Goal: Navigation & Orientation: Find specific page/section

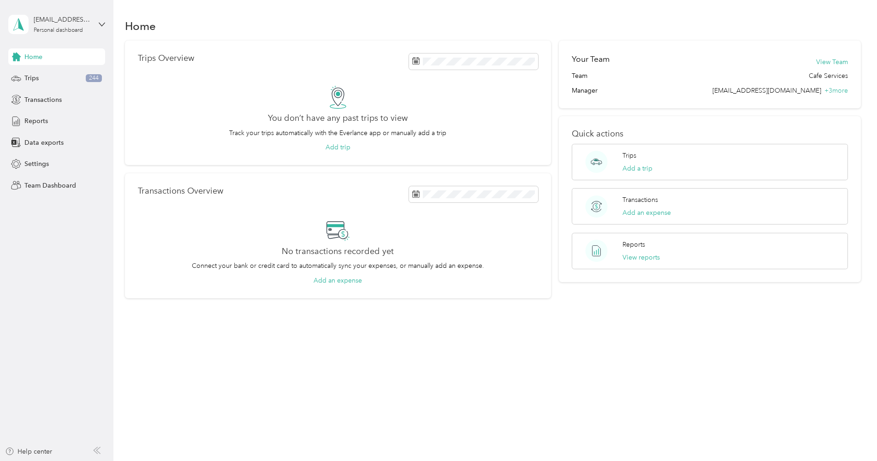
click at [41, 57] on span "Home" at bounding box center [33, 57] width 18 height 10
click at [31, 56] on span "Home" at bounding box center [33, 57] width 18 height 10
